Goal: Browse casually: Explore the website without a specific task or goal

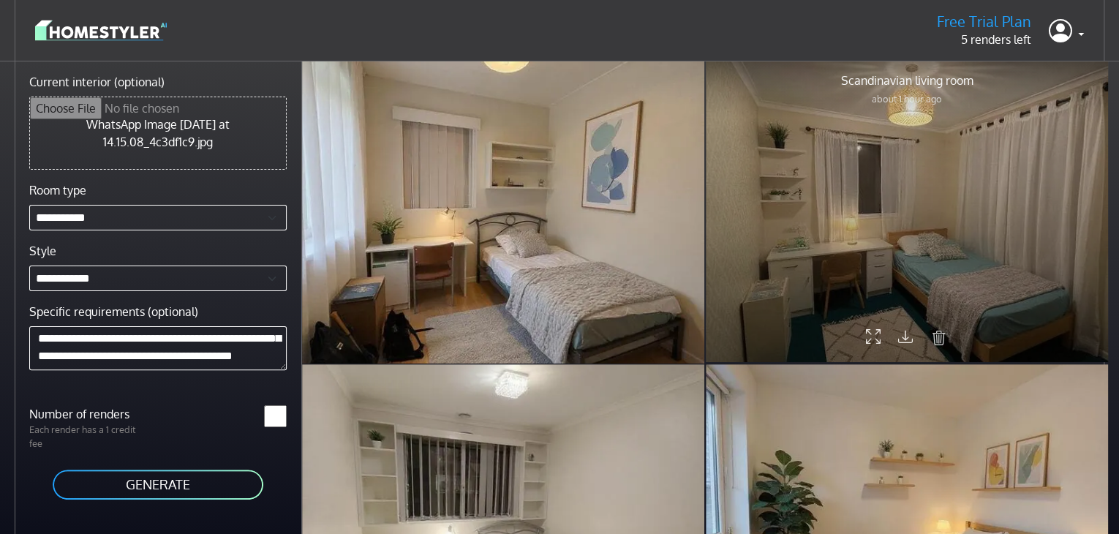
click at [944, 232] on div at bounding box center [907, 211] width 402 height 302
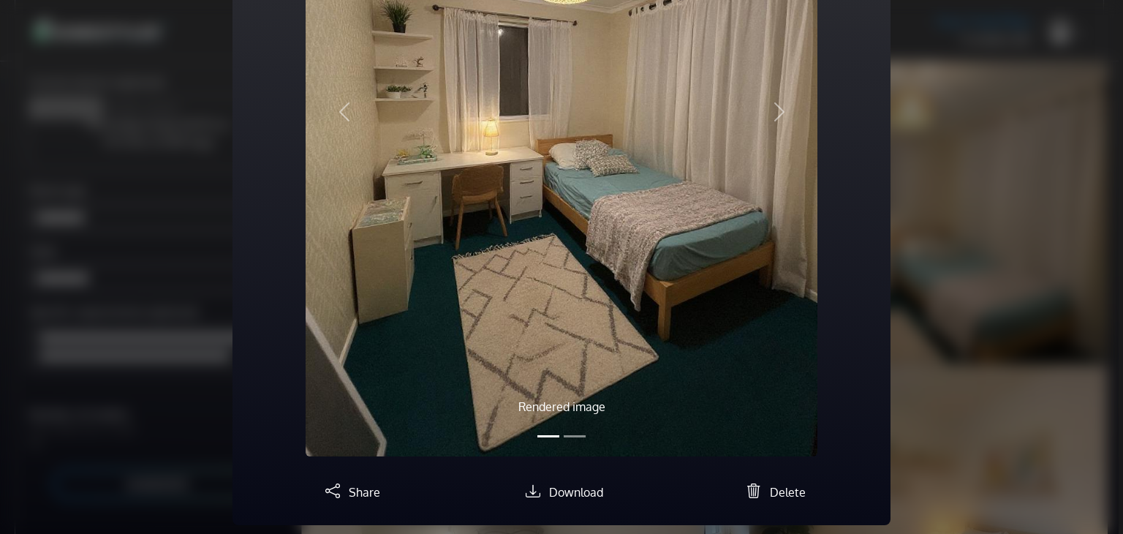
scroll to position [313, 0]
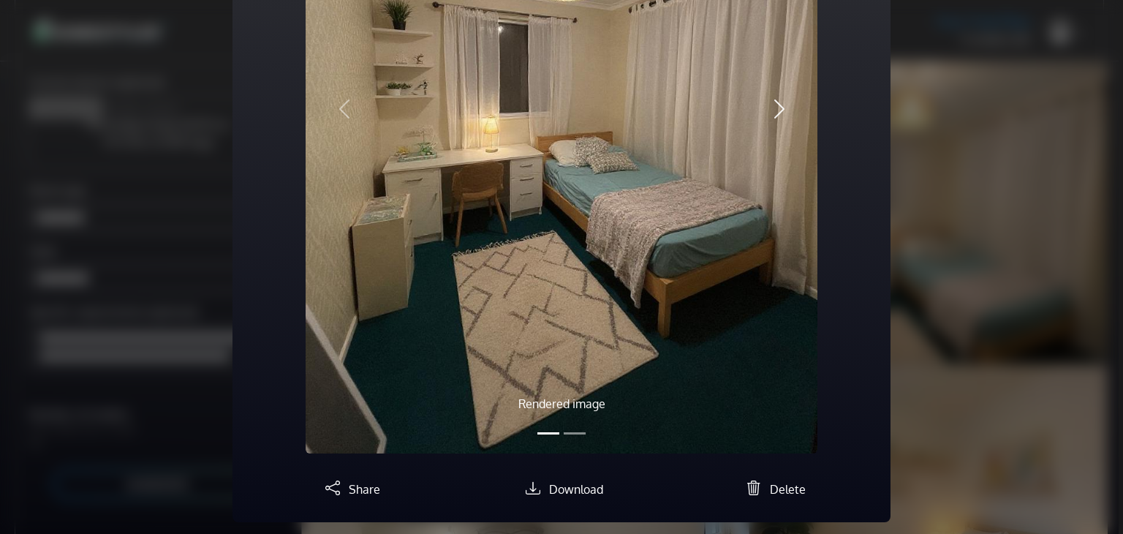
click at [758, 95] on button "Next" at bounding box center [779, 109] width 77 height 689
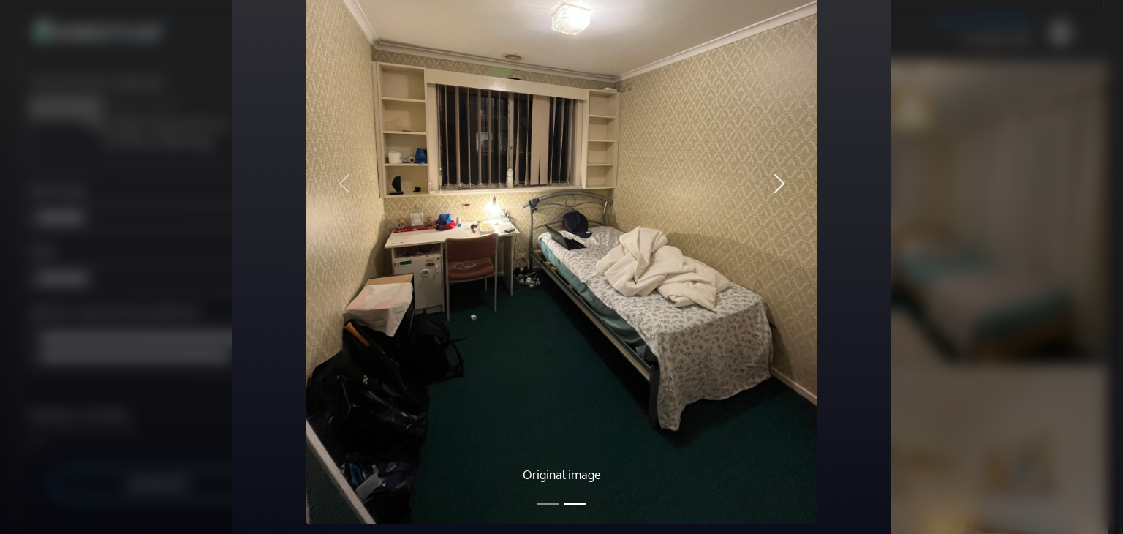
scroll to position [235, 0]
click at [343, 168] on button "Previous" at bounding box center [344, 184] width 77 height 682
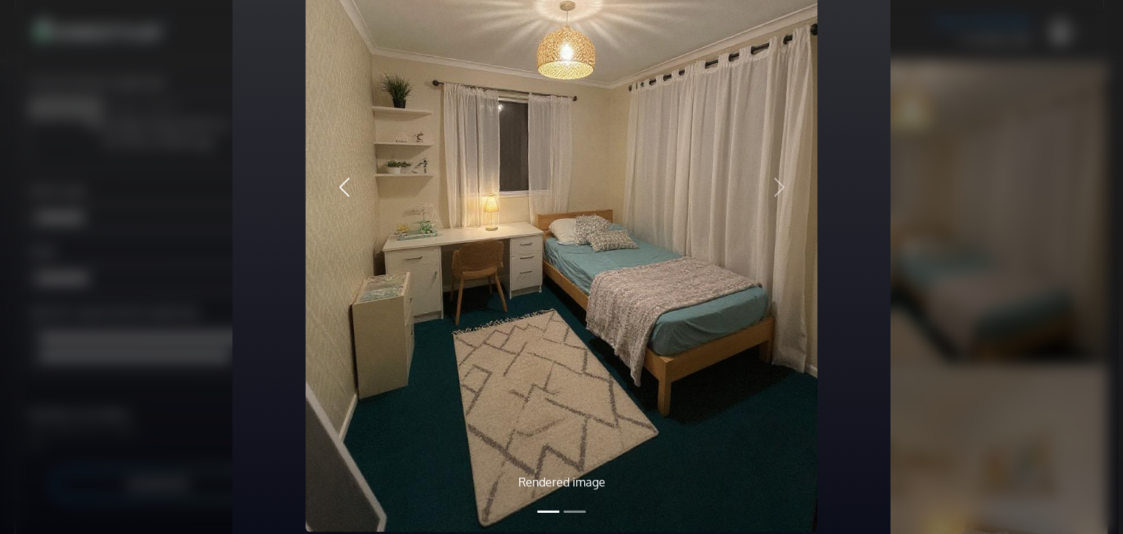
scroll to position [241, 0]
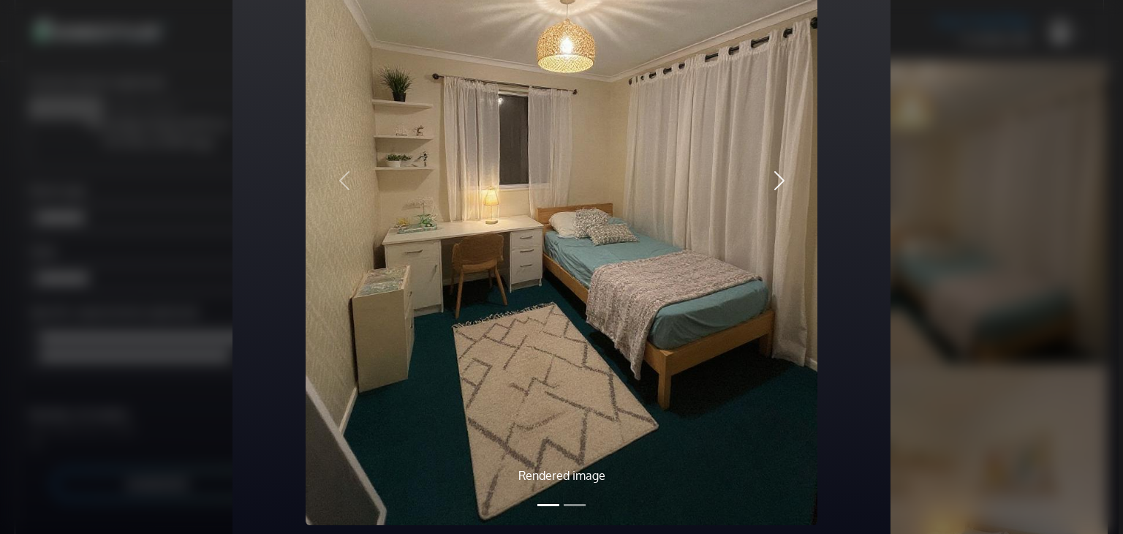
click at [779, 178] on span "button" at bounding box center [779, 180] width 23 height 23
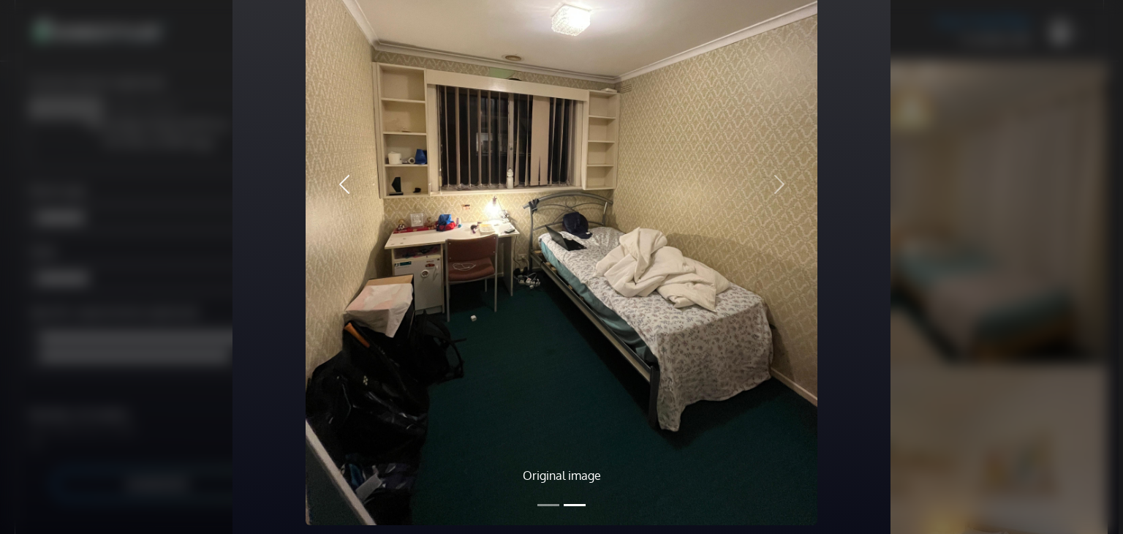
click at [344, 173] on span "button" at bounding box center [344, 184] width 23 height 23
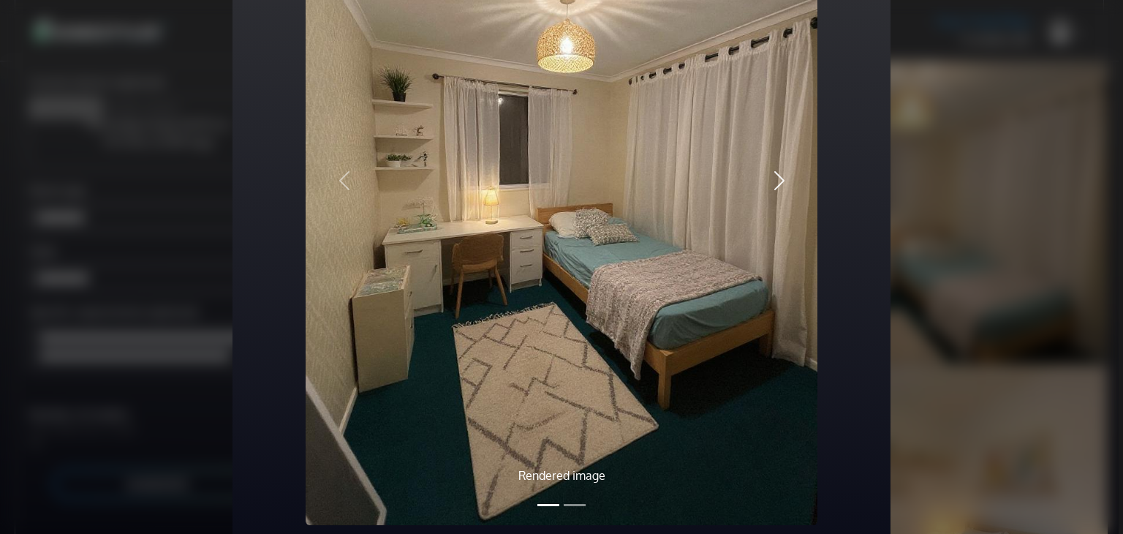
click at [771, 194] on button "Next" at bounding box center [779, 180] width 77 height 689
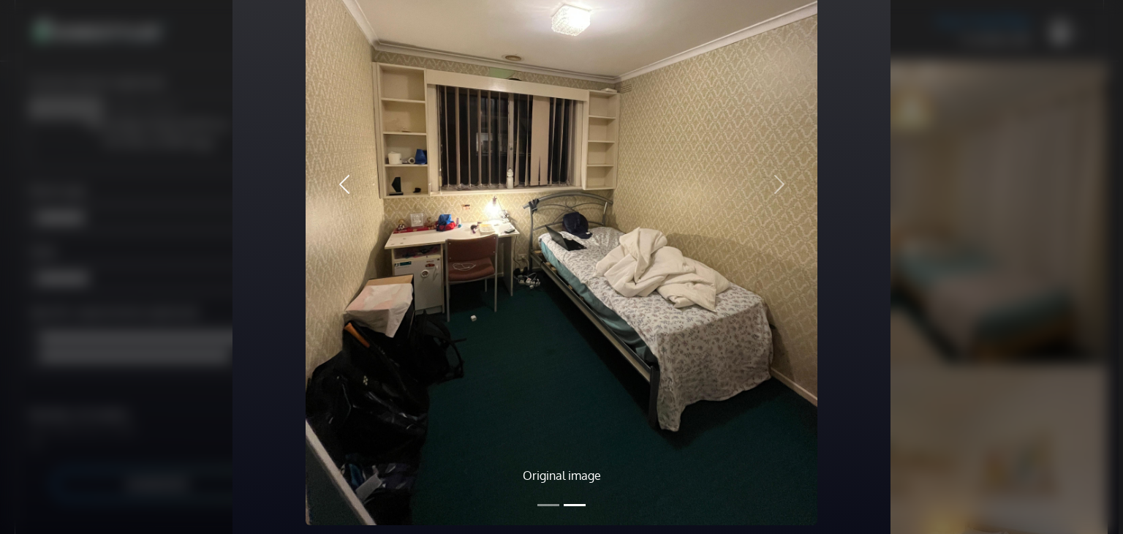
click at [347, 184] on span "button" at bounding box center [344, 184] width 23 height 23
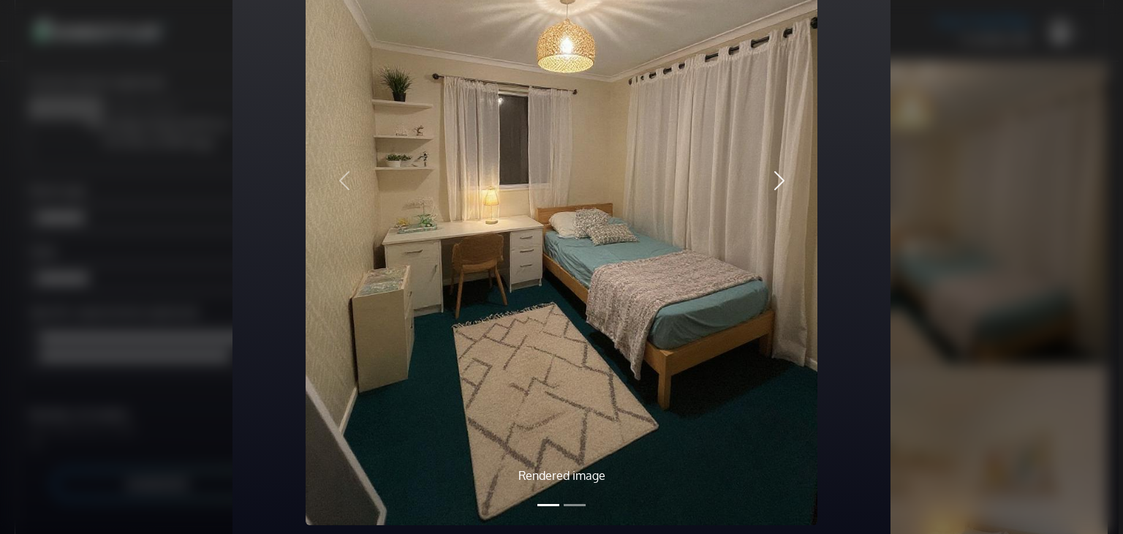
click at [779, 184] on span "button" at bounding box center [779, 180] width 23 height 23
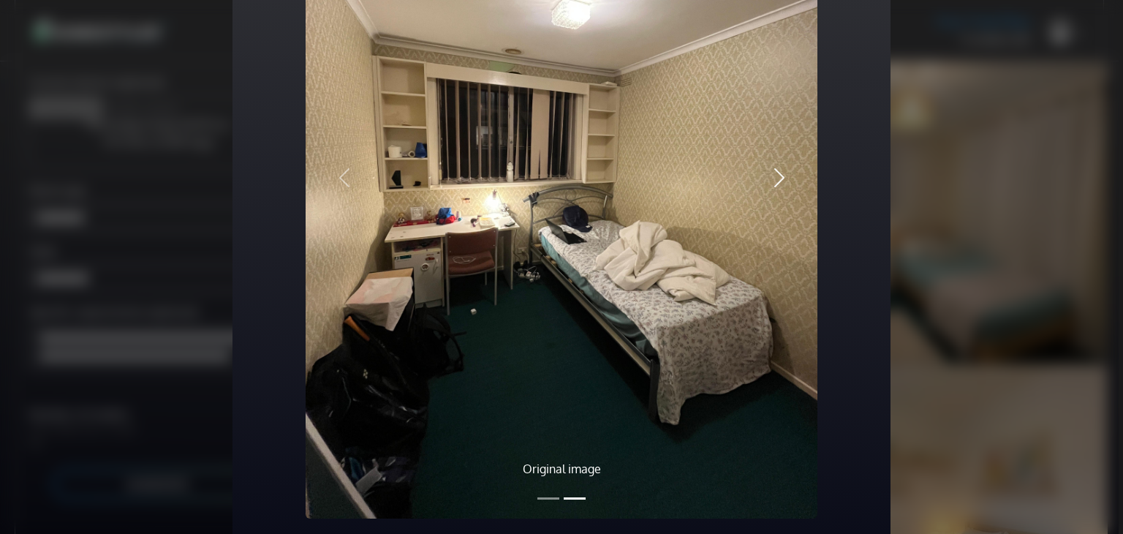
scroll to position [235, 0]
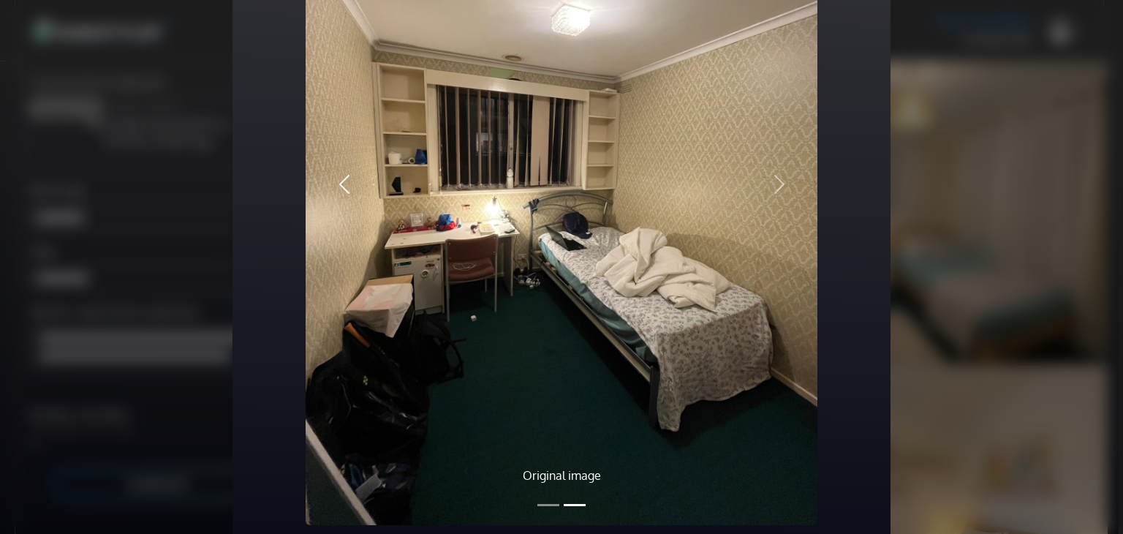
click at [339, 183] on span "button" at bounding box center [344, 184] width 23 height 23
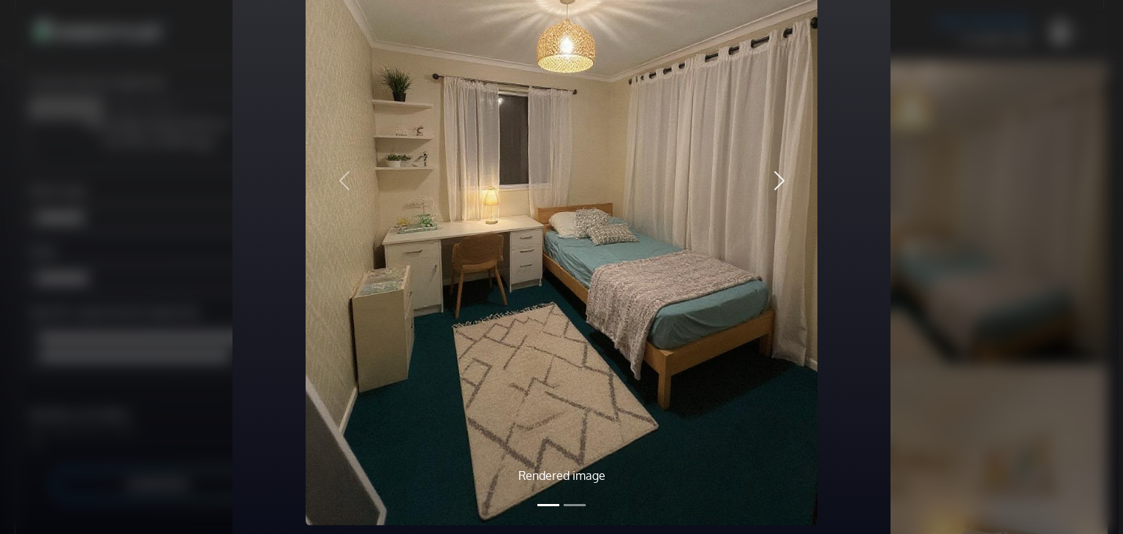
click at [781, 181] on span "button" at bounding box center [779, 180] width 23 height 23
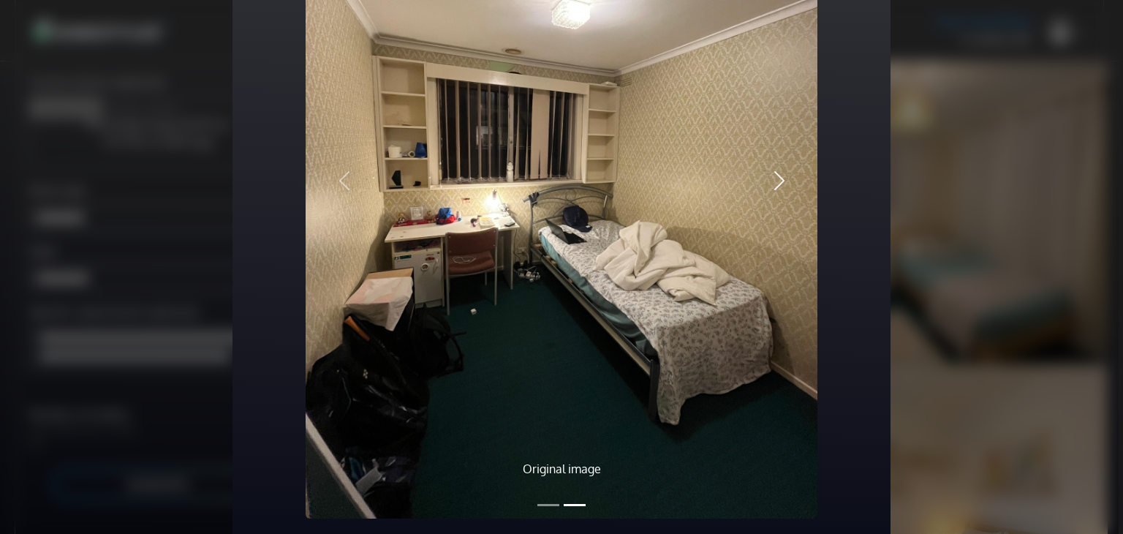
scroll to position [235, 0]
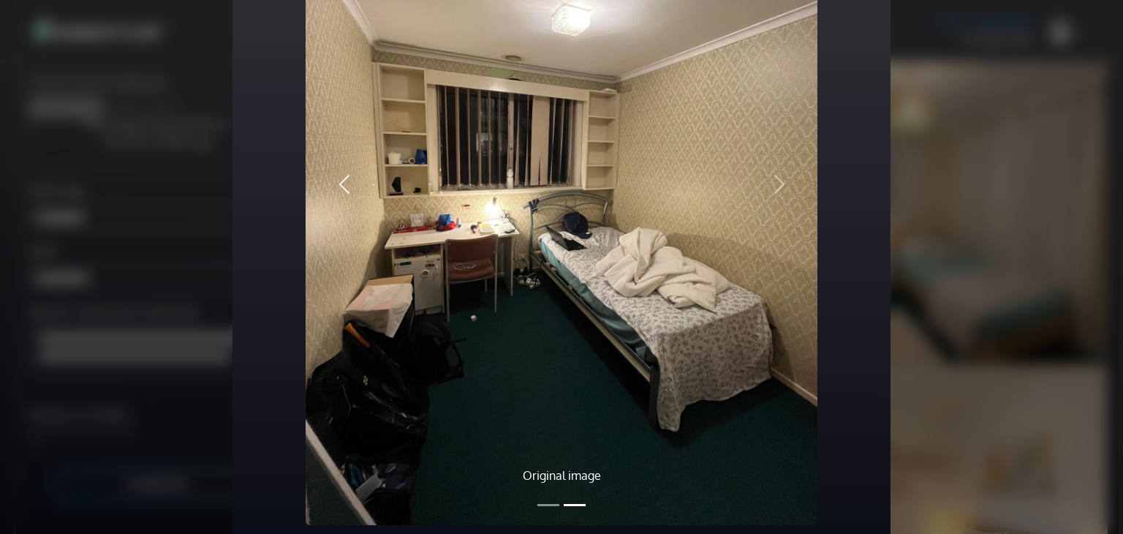
click at [346, 168] on button "Previous" at bounding box center [344, 184] width 77 height 682
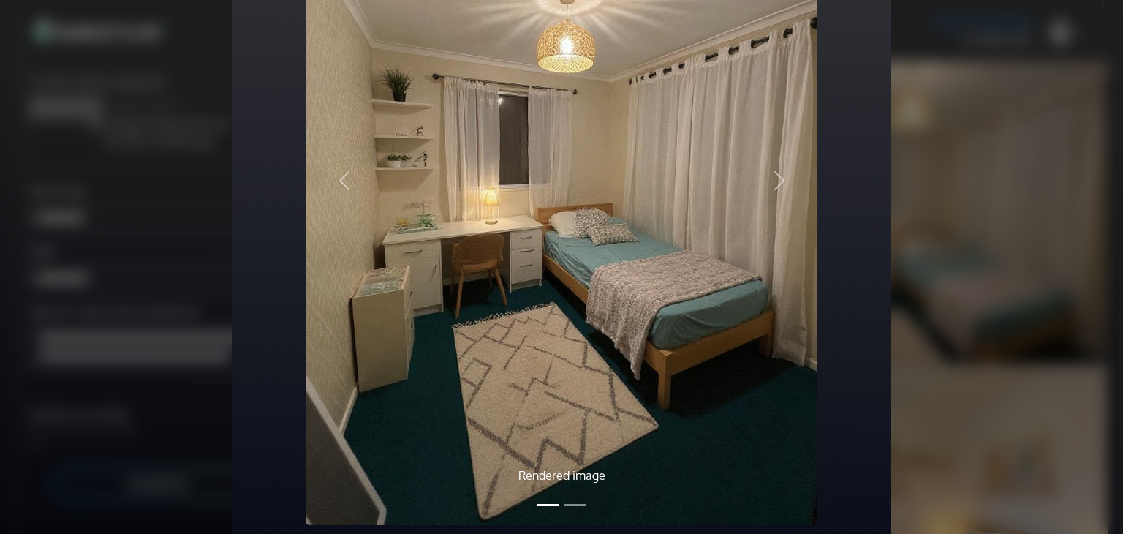
click at [300, 187] on div "Rendered image Original image Previous Next" at bounding box center [561, 181] width 535 height 712
click at [300, 181] on div "Rendered image Original image Previous Next" at bounding box center [561, 181] width 535 height 712
click at [775, 185] on span "button" at bounding box center [779, 180] width 23 height 23
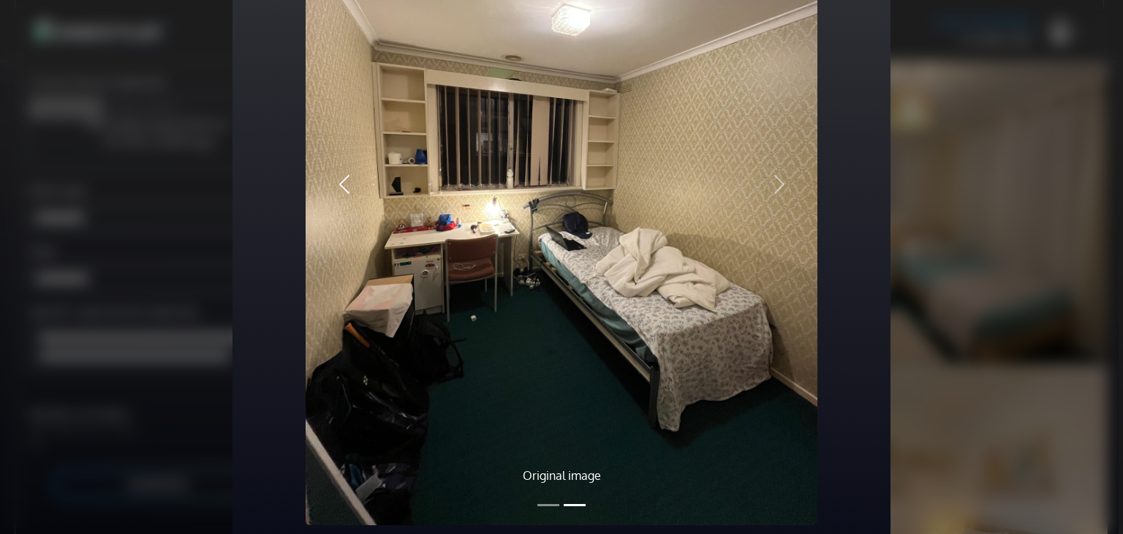
click at [361, 170] on button "Previous" at bounding box center [344, 184] width 77 height 682
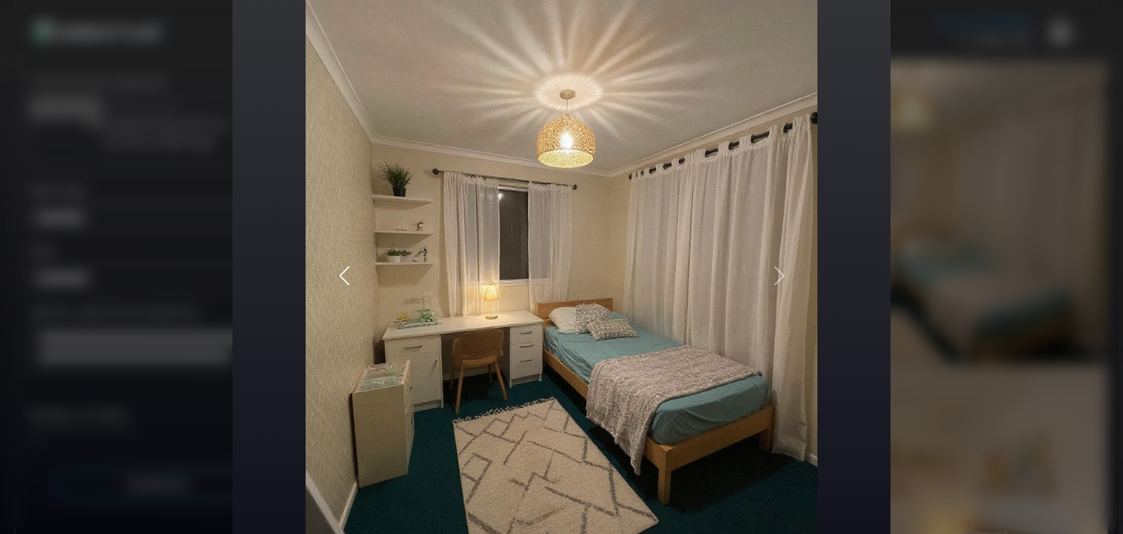
scroll to position [0, 0]
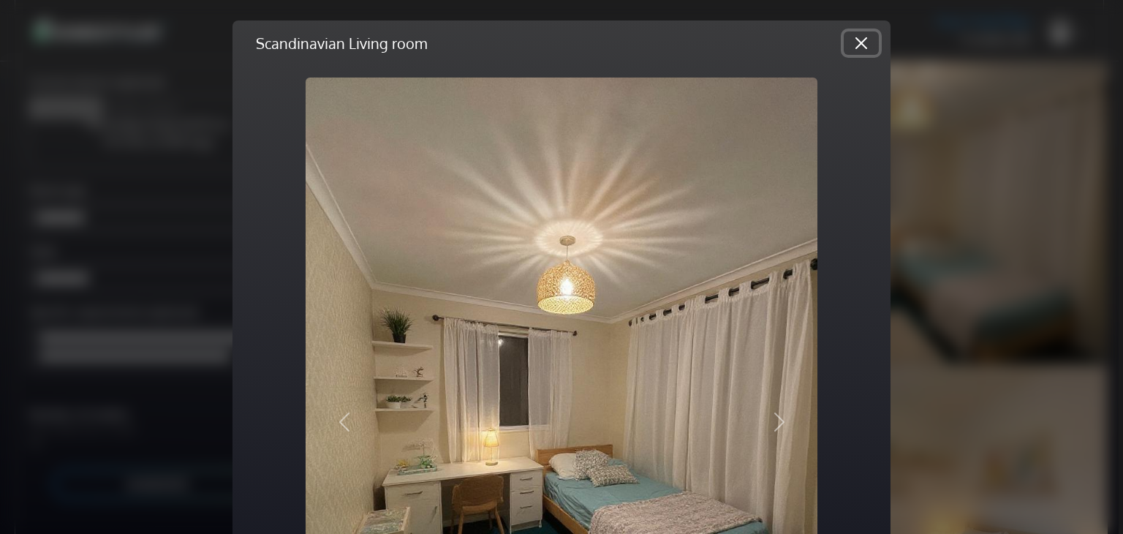
click at [866, 44] on button "Close" at bounding box center [861, 42] width 35 height 23
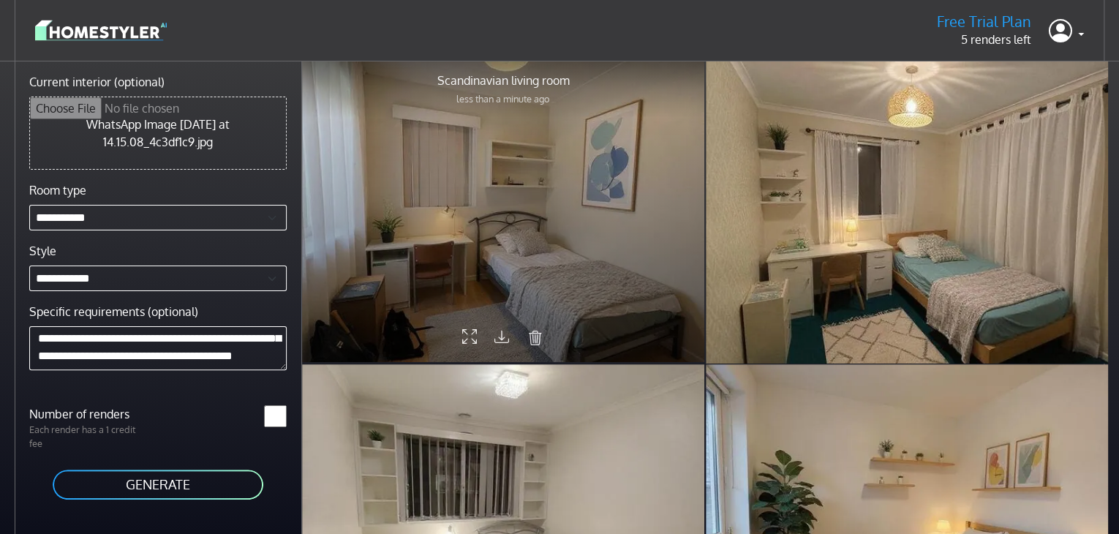
click at [494, 257] on div at bounding box center [503, 211] width 402 height 302
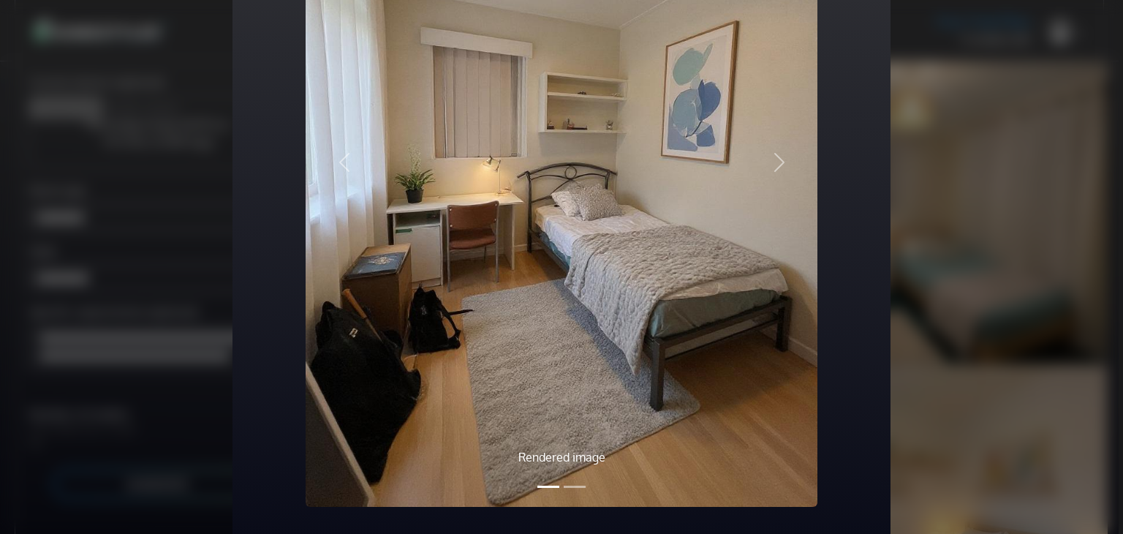
scroll to position [262, 0]
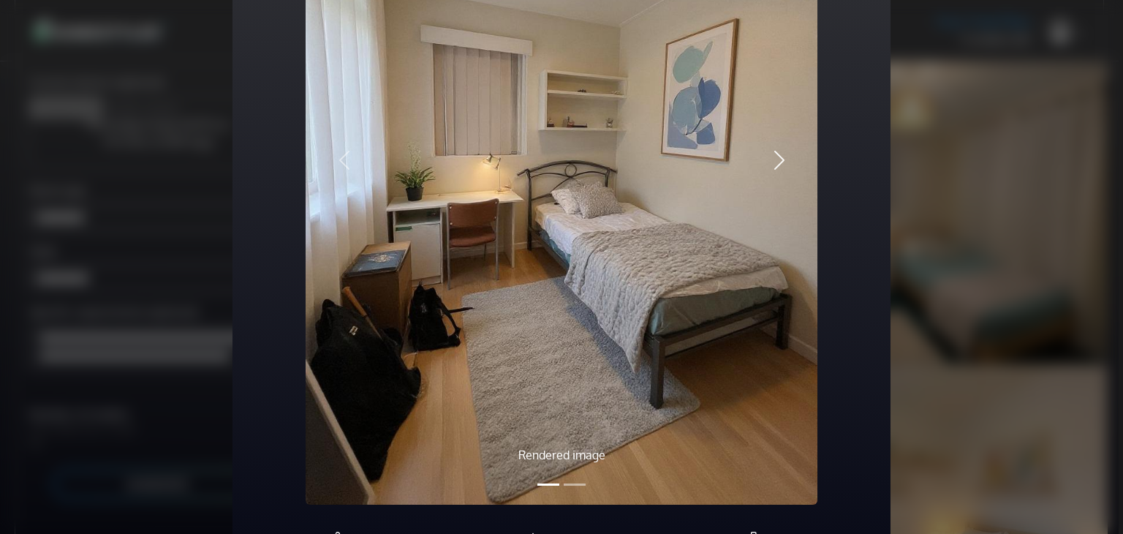
click at [774, 159] on span "button" at bounding box center [779, 159] width 23 height 23
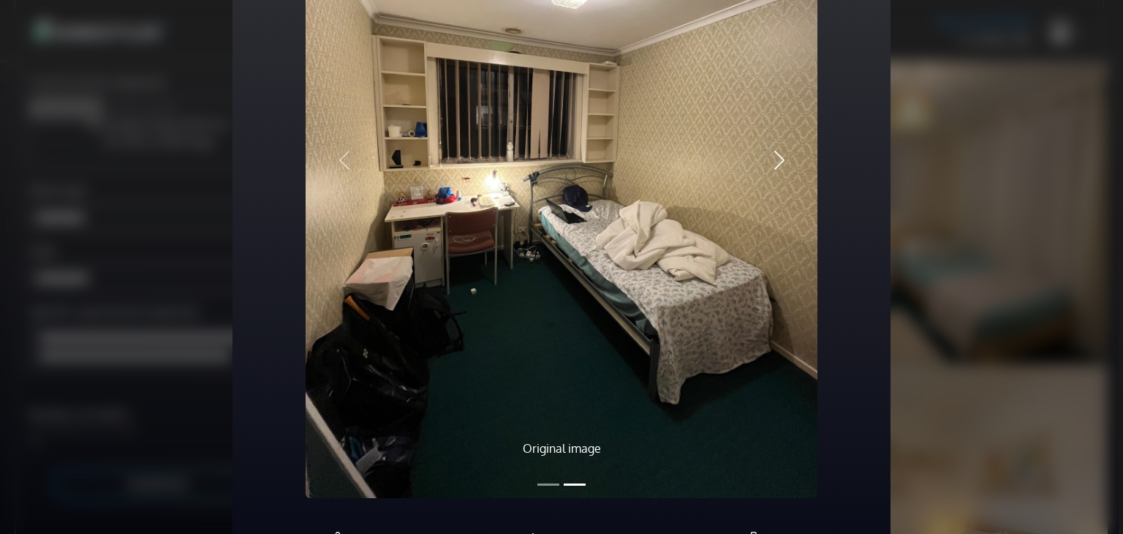
scroll to position [255, 0]
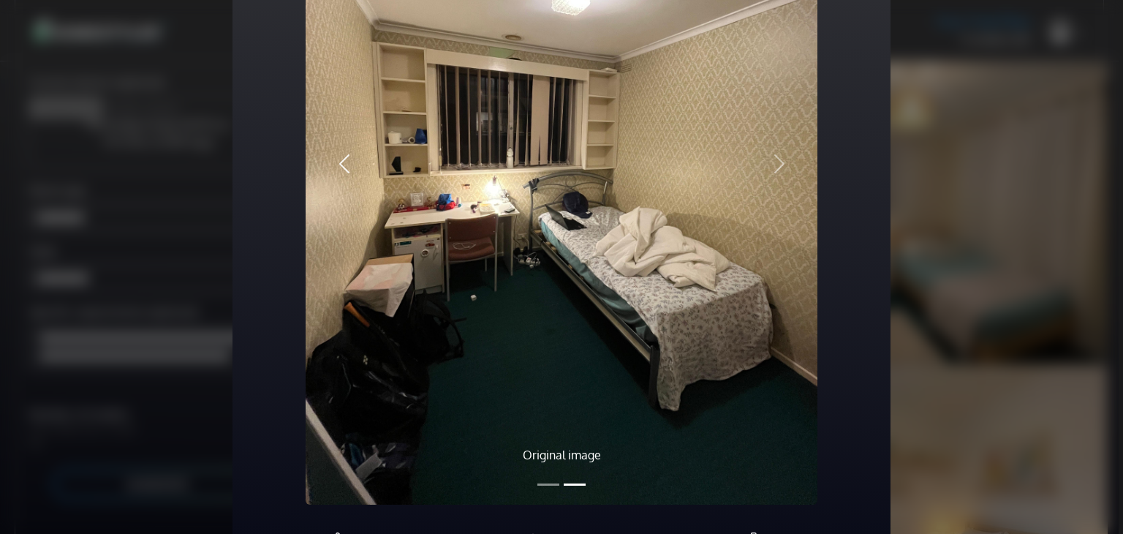
click at [347, 158] on span "button" at bounding box center [344, 163] width 23 height 23
